Goal: Task Accomplishment & Management: Use online tool/utility

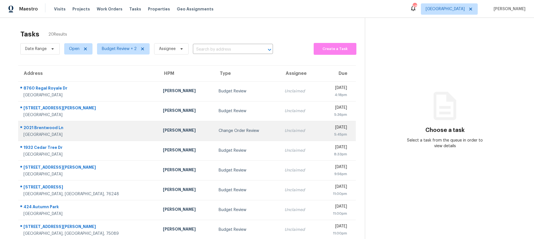
click at [219, 133] on div "Change Order Review" at bounding box center [247, 131] width 57 height 6
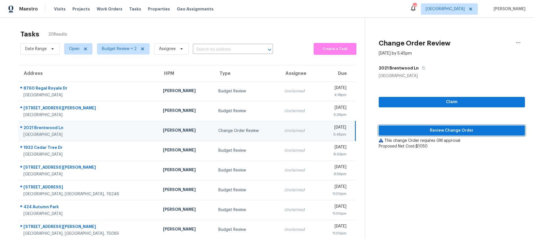
click at [442, 129] on span "Review Change Order" at bounding box center [451, 130] width 137 height 7
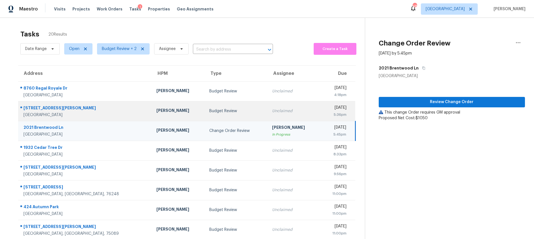
scroll to position [55, 0]
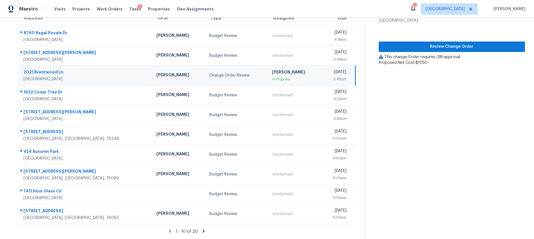
click at [203, 230] on icon at bounding box center [204, 231] width 2 height 3
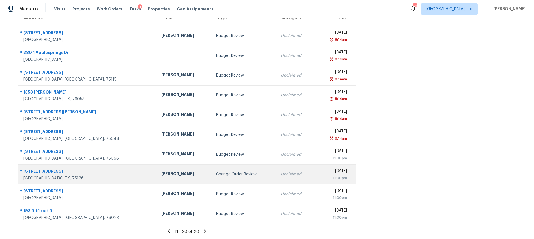
click at [216, 176] on div "Change Order Review" at bounding box center [244, 175] width 56 height 6
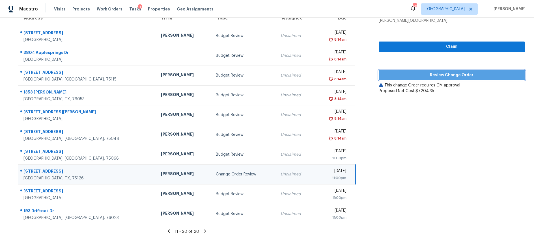
click at [446, 74] on span "Review Change Order" at bounding box center [451, 75] width 137 height 7
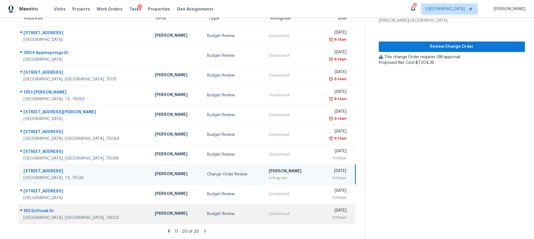
click at [207, 211] on div "Budget Review" at bounding box center [233, 214] width 53 height 6
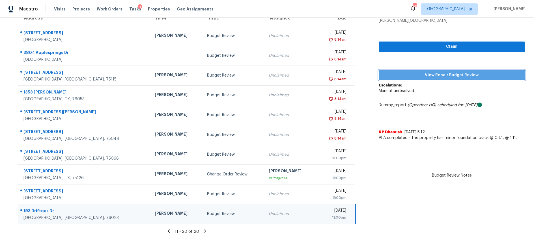
click at [412, 75] on span "View Repair Budget Review" at bounding box center [451, 75] width 137 height 7
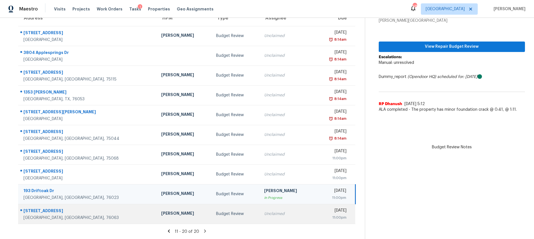
click at [224, 213] on div "Budget Review" at bounding box center [235, 214] width 39 height 6
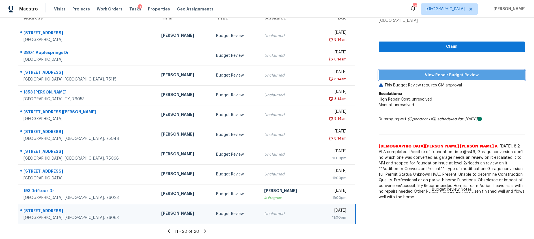
click at [412, 76] on span "View Repair Budget Review" at bounding box center [451, 75] width 137 height 7
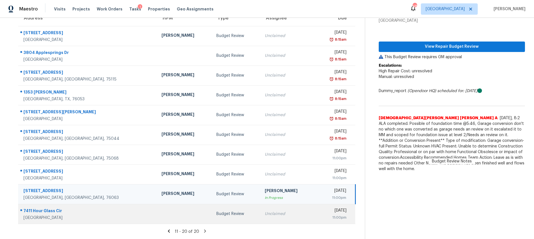
click at [260, 217] on td "Unclaimed" at bounding box center [287, 214] width 55 height 20
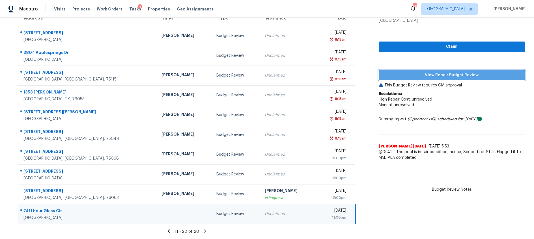
click at [445, 74] on span "View Repair Budget Review" at bounding box center [451, 75] width 137 height 7
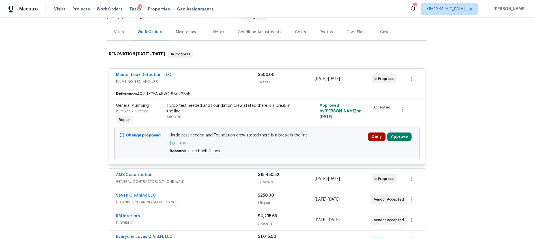
scroll to position [63, 0]
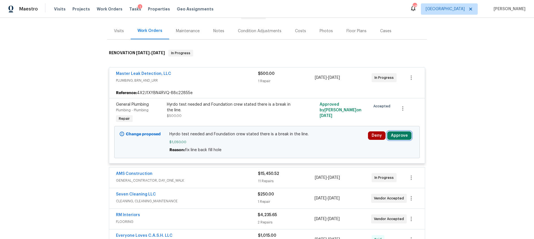
click at [401, 135] on button "Approve" at bounding box center [399, 136] width 24 height 8
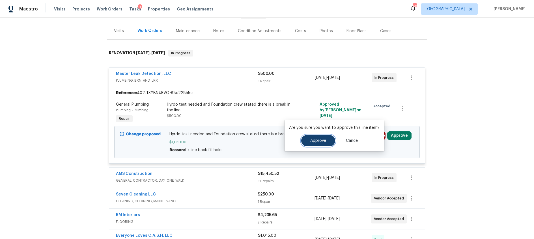
click at [320, 143] on button "Approve" at bounding box center [318, 140] width 34 height 11
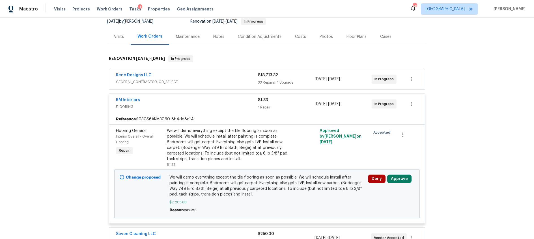
scroll to position [48, 0]
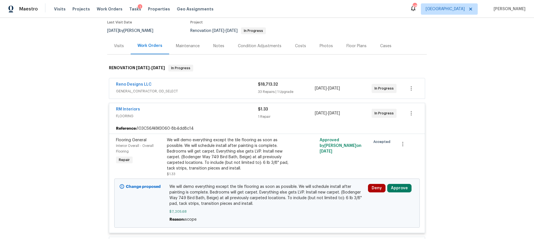
click at [300, 46] on div "Costs" at bounding box center [300, 46] width 11 height 6
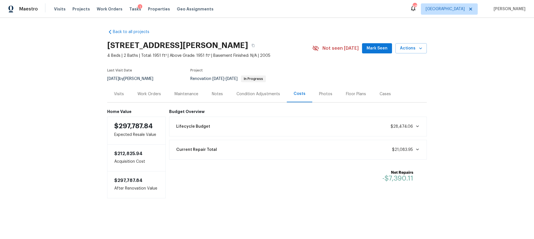
click at [147, 93] on div "Work Orders" at bounding box center [148, 94] width 23 height 6
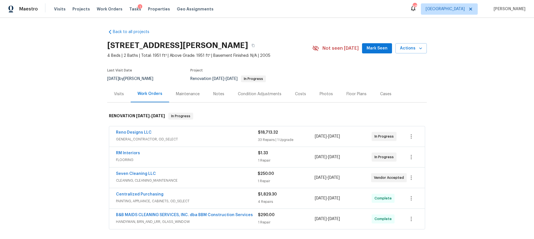
click at [222, 155] on div "RM Interiors" at bounding box center [187, 153] width 142 height 7
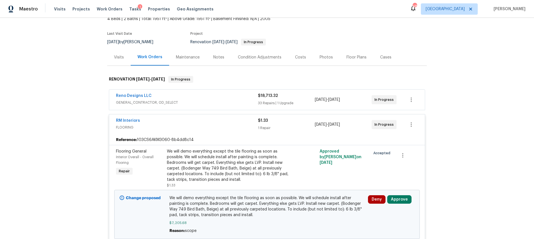
scroll to position [49, 0]
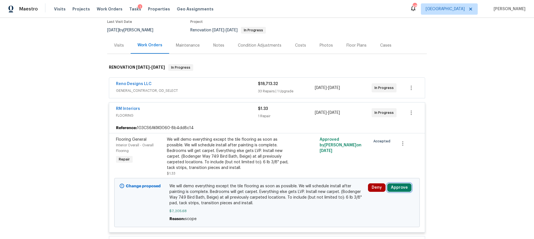
click at [399, 190] on button "Approve" at bounding box center [399, 188] width 24 height 8
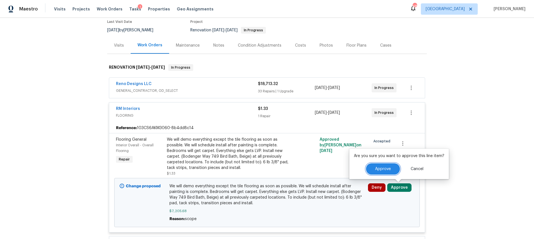
click at [376, 170] on span "Approve" at bounding box center [383, 169] width 16 height 4
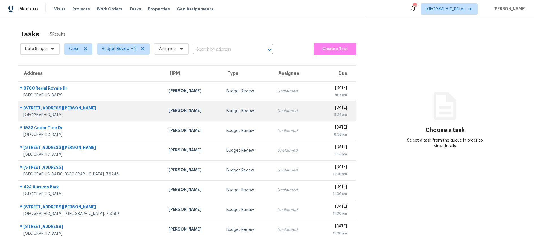
scroll to position [55, 0]
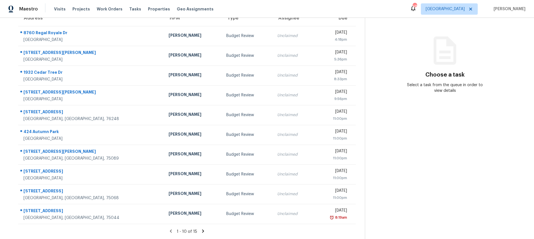
click at [202, 230] on icon at bounding box center [203, 231] width 2 height 3
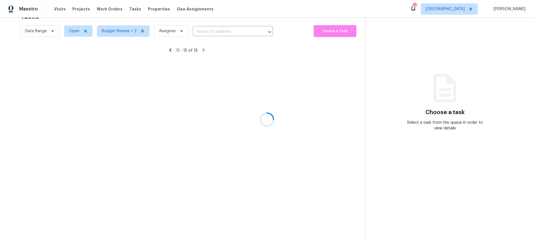
scroll to position [18, 0]
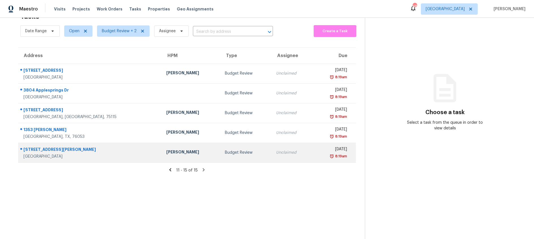
click at [237, 154] on td "Budget Review" at bounding box center [245, 153] width 51 height 20
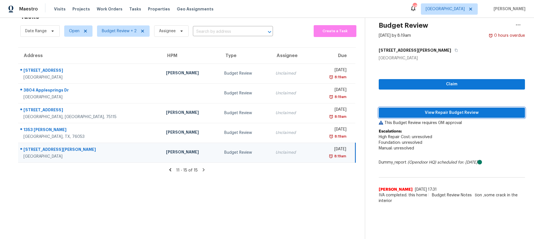
click at [413, 112] on span "View Repair Budget Review" at bounding box center [451, 112] width 137 height 7
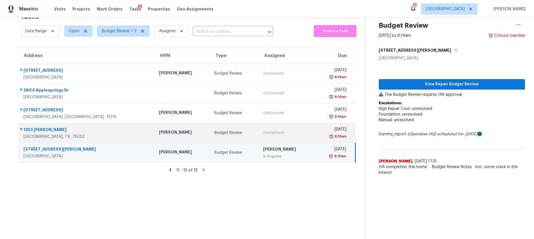
click at [263, 131] on div "Unclaimed" at bounding box center [286, 133] width 46 height 6
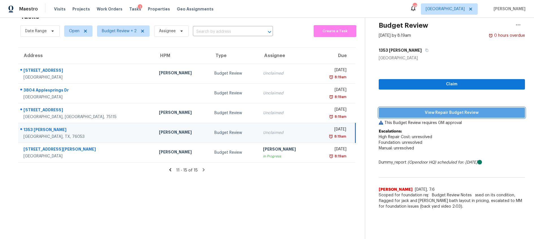
click at [449, 113] on span "View Repair Budget Review" at bounding box center [451, 112] width 137 height 7
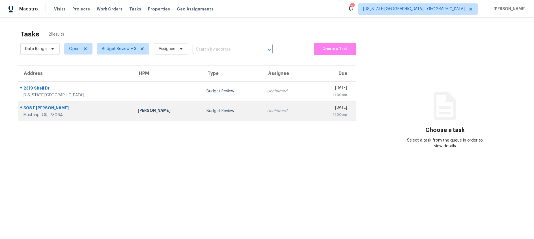
click at [202, 107] on td "Budget Review" at bounding box center [232, 111] width 60 height 20
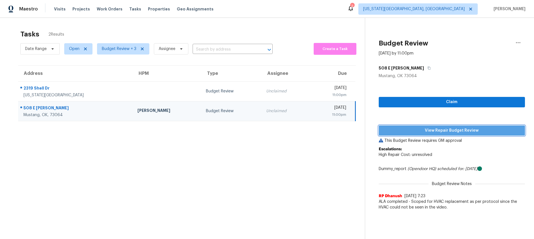
click at [412, 131] on span "View Repair Budget Review" at bounding box center [451, 130] width 137 height 7
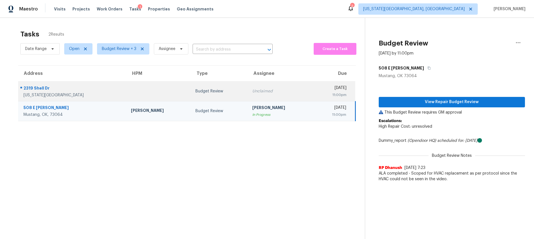
click at [218, 89] on div "Budget Review" at bounding box center [219, 92] width 48 height 6
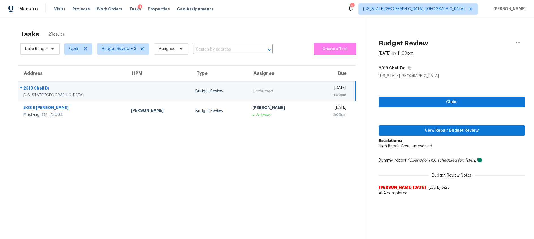
scroll to position [1, 0]
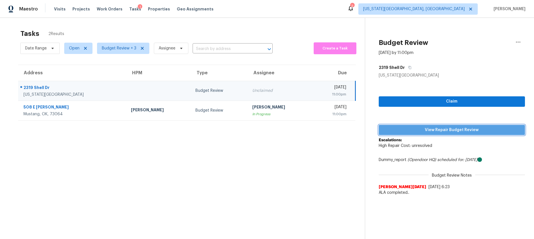
click at [409, 132] on span "View Repair Budget Review" at bounding box center [451, 130] width 137 height 7
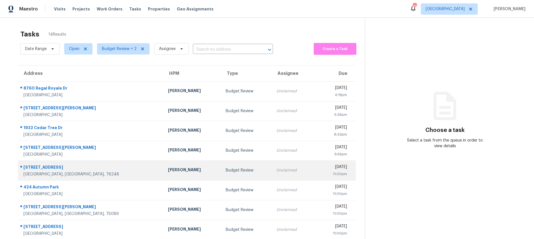
scroll to position [55, 0]
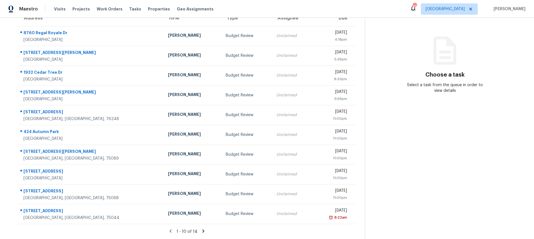
click at [202, 232] on icon at bounding box center [203, 231] width 2 height 3
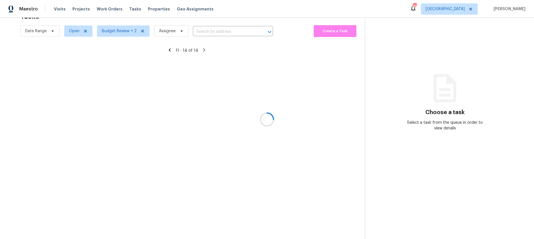
scroll to position [18, 0]
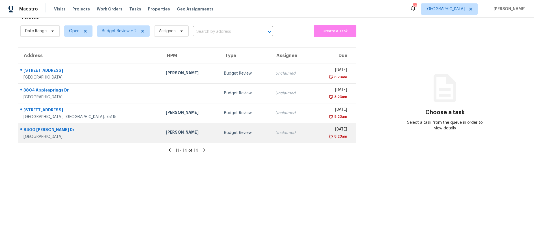
click at [224, 133] on div "Budget Review" at bounding box center [245, 133] width 42 height 6
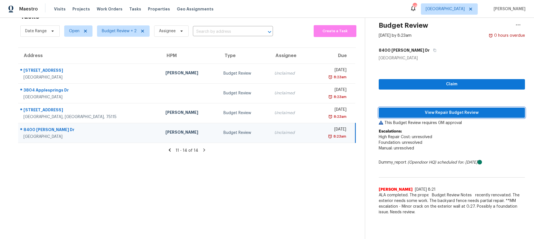
click at [422, 114] on span "View Repair Budget Review" at bounding box center [451, 112] width 137 height 7
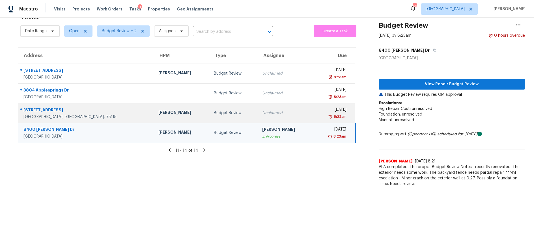
click at [258, 117] on td "Unclaimed" at bounding box center [285, 113] width 55 height 20
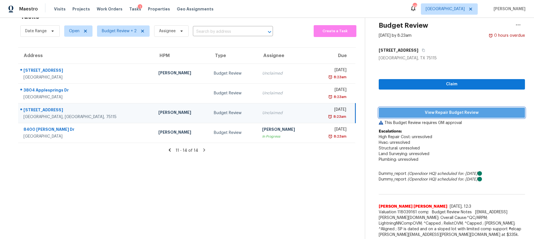
click at [418, 113] on span "View Repair Budget Review" at bounding box center [451, 112] width 137 height 7
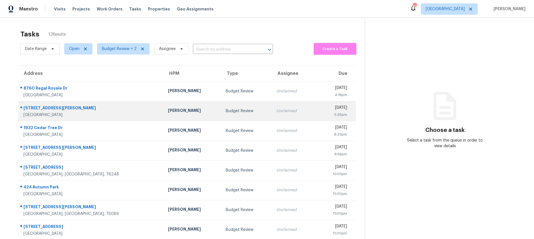
scroll to position [55, 0]
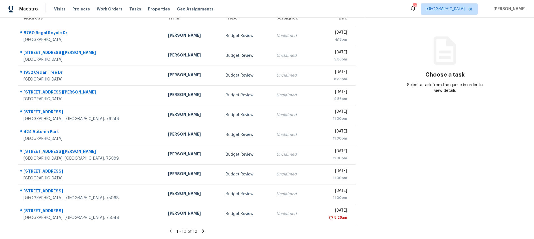
click at [201, 231] on icon at bounding box center [203, 231] width 5 height 5
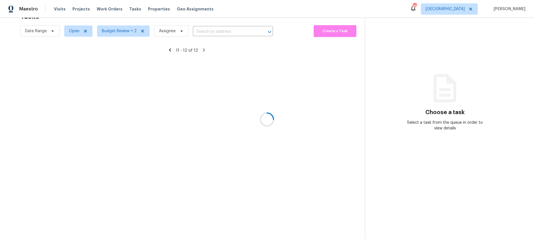
scroll to position [18, 0]
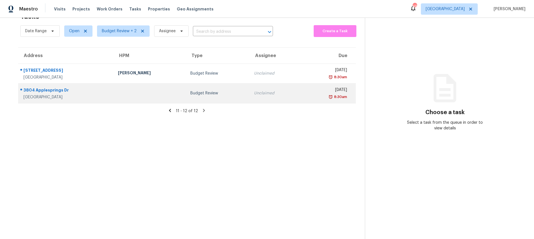
click at [190, 94] on div "Budget Review" at bounding box center [217, 93] width 55 height 6
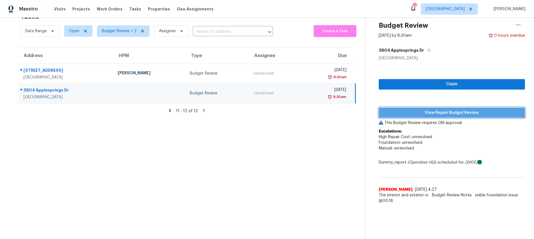
click at [423, 112] on span "View Repair Budget Review" at bounding box center [451, 112] width 137 height 7
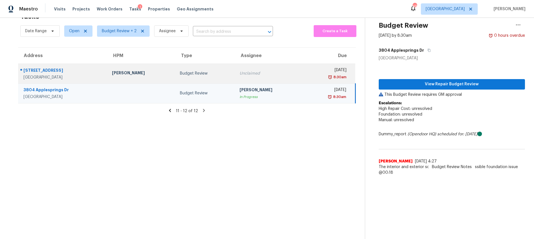
click at [227, 76] on td "Budget Review" at bounding box center [205, 74] width 60 height 20
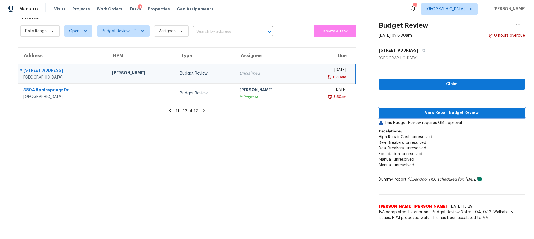
click at [431, 114] on span "View Repair Budget Review" at bounding box center [451, 112] width 137 height 7
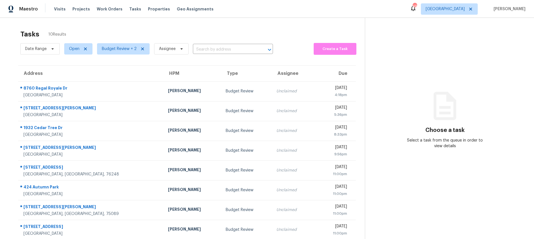
scroll to position [45, 0]
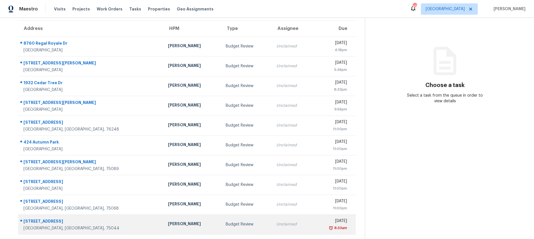
click at [276, 224] on div "Unclaimed" at bounding box center [291, 225] width 31 height 6
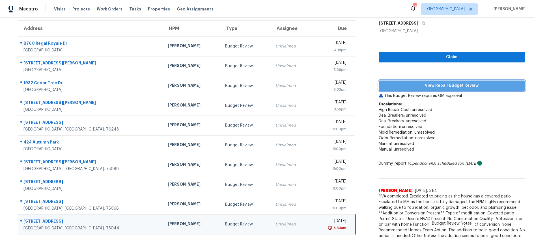
click at [430, 85] on span "View Repair Budget Review" at bounding box center [451, 85] width 137 height 7
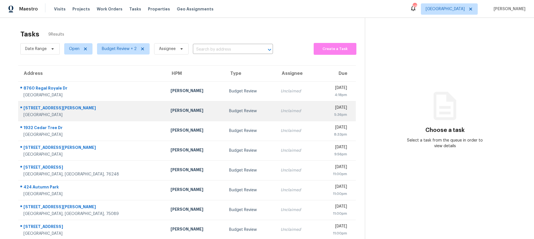
scroll to position [25, 0]
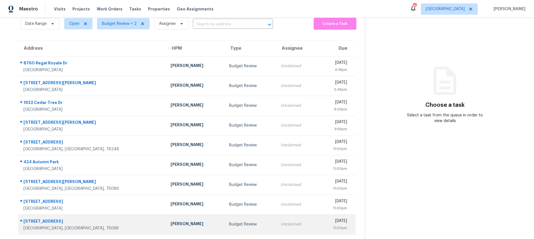
click at [276, 221] on td "Unclaimed" at bounding box center [296, 225] width 41 height 20
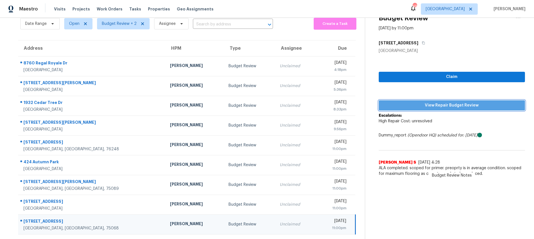
click at [442, 107] on span "View Repair Budget Review" at bounding box center [451, 105] width 137 height 7
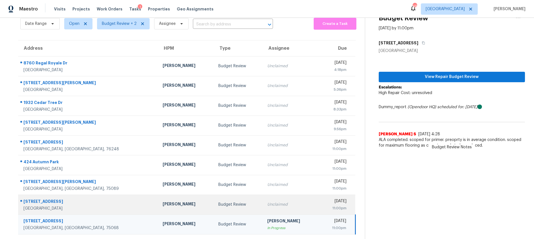
click at [218, 202] on div "Budget Review" at bounding box center [238, 205] width 40 height 6
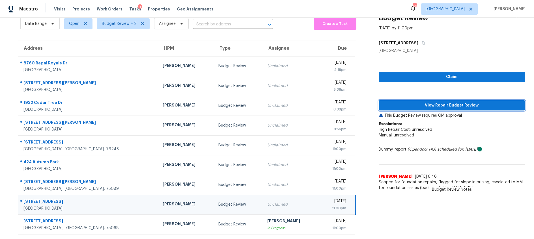
click at [450, 104] on span "View Repair Budget Review" at bounding box center [451, 105] width 137 height 7
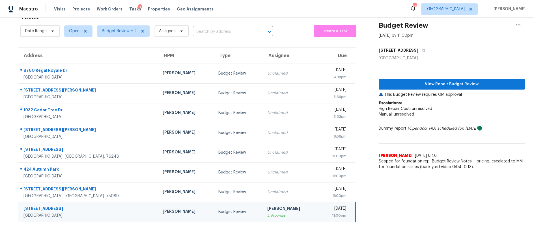
scroll to position [18, 0]
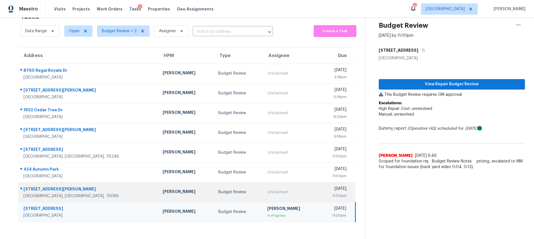
click at [226, 190] on td "Budget Review" at bounding box center [238, 192] width 49 height 20
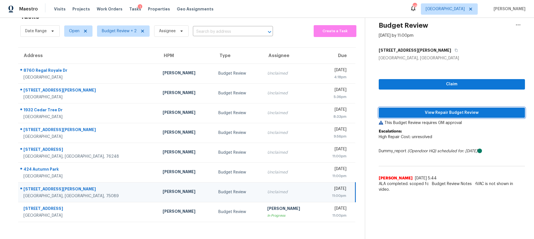
click at [432, 113] on span "View Repair Budget Review" at bounding box center [451, 112] width 137 height 7
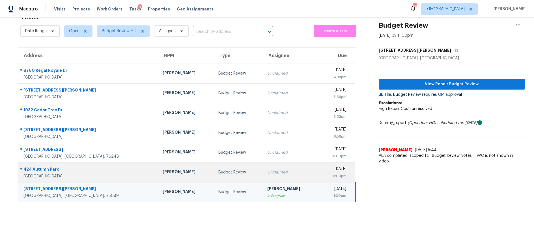
click at [218, 172] on div "Budget Review" at bounding box center [238, 173] width 40 height 6
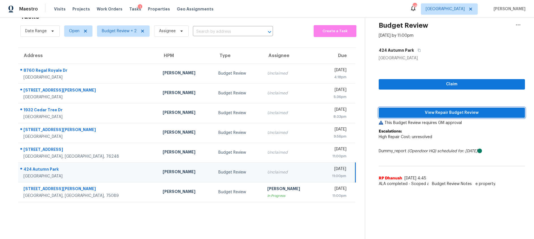
click at [446, 114] on span "View Repair Budget Review" at bounding box center [451, 112] width 137 height 7
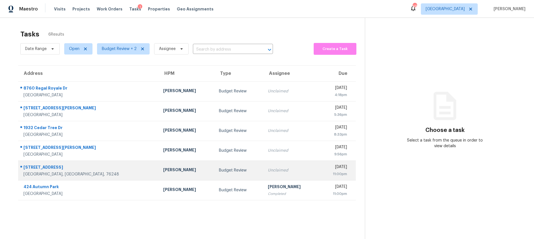
click at [228, 171] on td "Budget Review" at bounding box center [238, 171] width 49 height 20
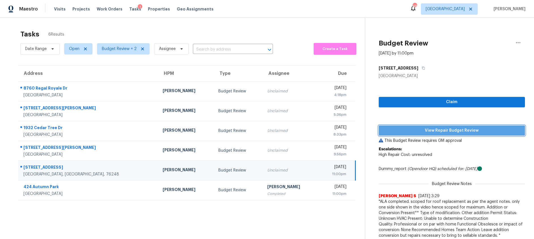
click at [411, 129] on span "View Repair Budget Review" at bounding box center [451, 130] width 137 height 7
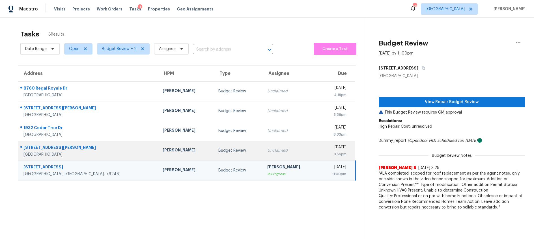
click at [263, 147] on td "Unclaimed" at bounding box center [291, 151] width 56 height 20
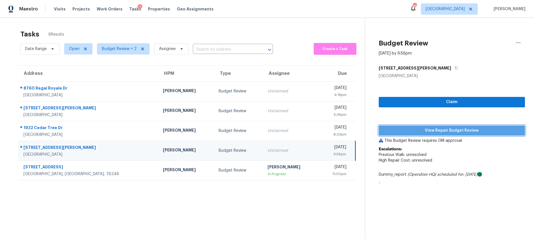
click at [414, 131] on span "View Repair Budget Review" at bounding box center [451, 130] width 137 height 7
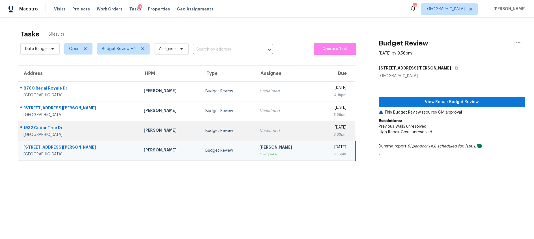
click at [255, 128] on td "Unclaimed" at bounding box center [286, 131] width 62 height 20
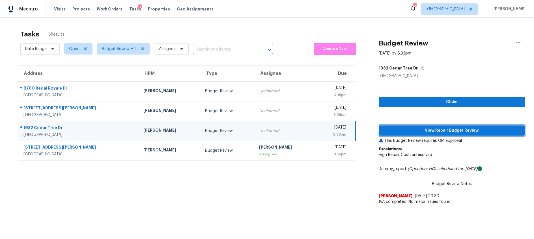
click at [421, 130] on span "View Repair Budget Review" at bounding box center [451, 130] width 137 height 7
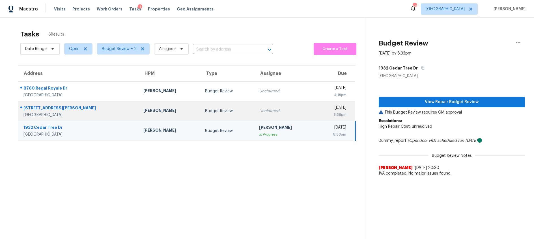
click at [214, 116] on td "Budget Review" at bounding box center [228, 111] width 54 height 20
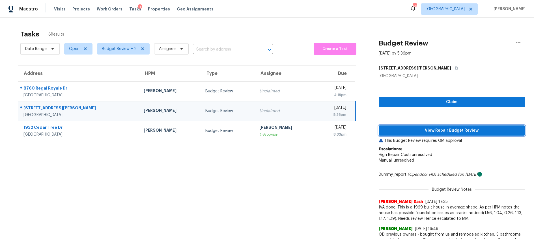
click at [407, 129] on span "View Repair Budget Review" at bounding box center [451, 130] width 137 height 7
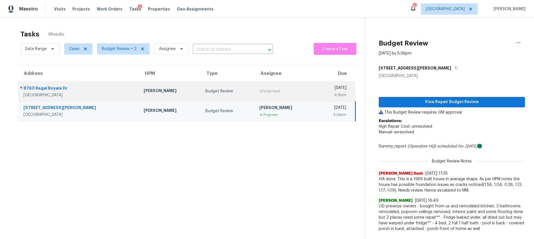
click at [205, 91] on div "Budget Review" at bounding box center [227, 92] width 45 height 6
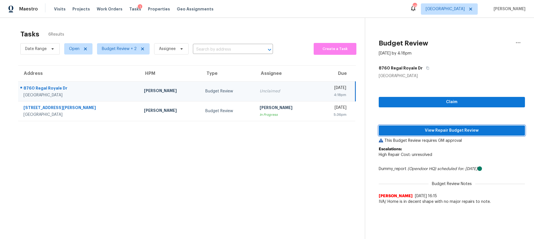
click at [404, 132] on span "View Repair Budget Review" at bounding box center [451, 130] width 137 height 7
